Goal: Task Accomplishment & Management: Manage account settings

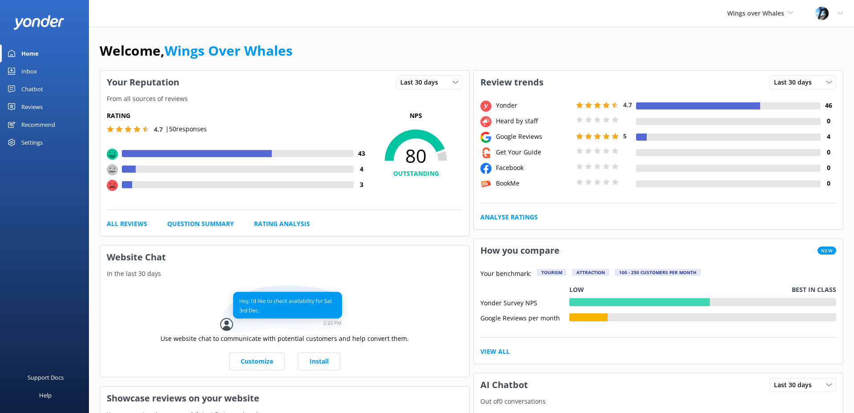
click at [37, 105] on div "Reviews" at bounding box center [31, 107] width 21 height 18
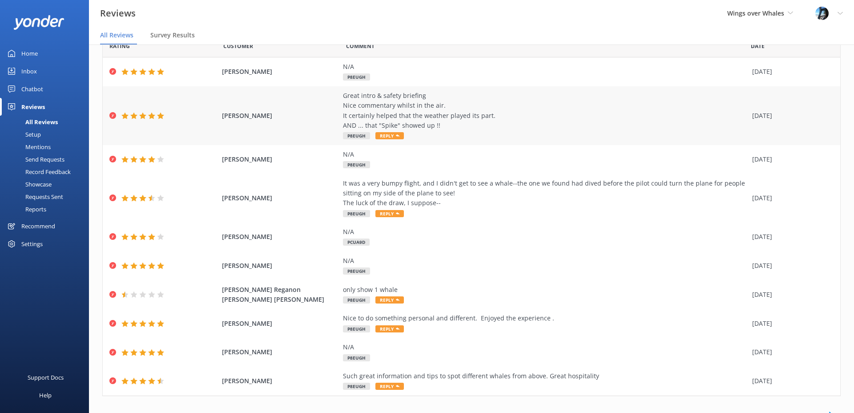
scroll to position [53, 0]
